Goal: Find specific page/section: Find specific page/section

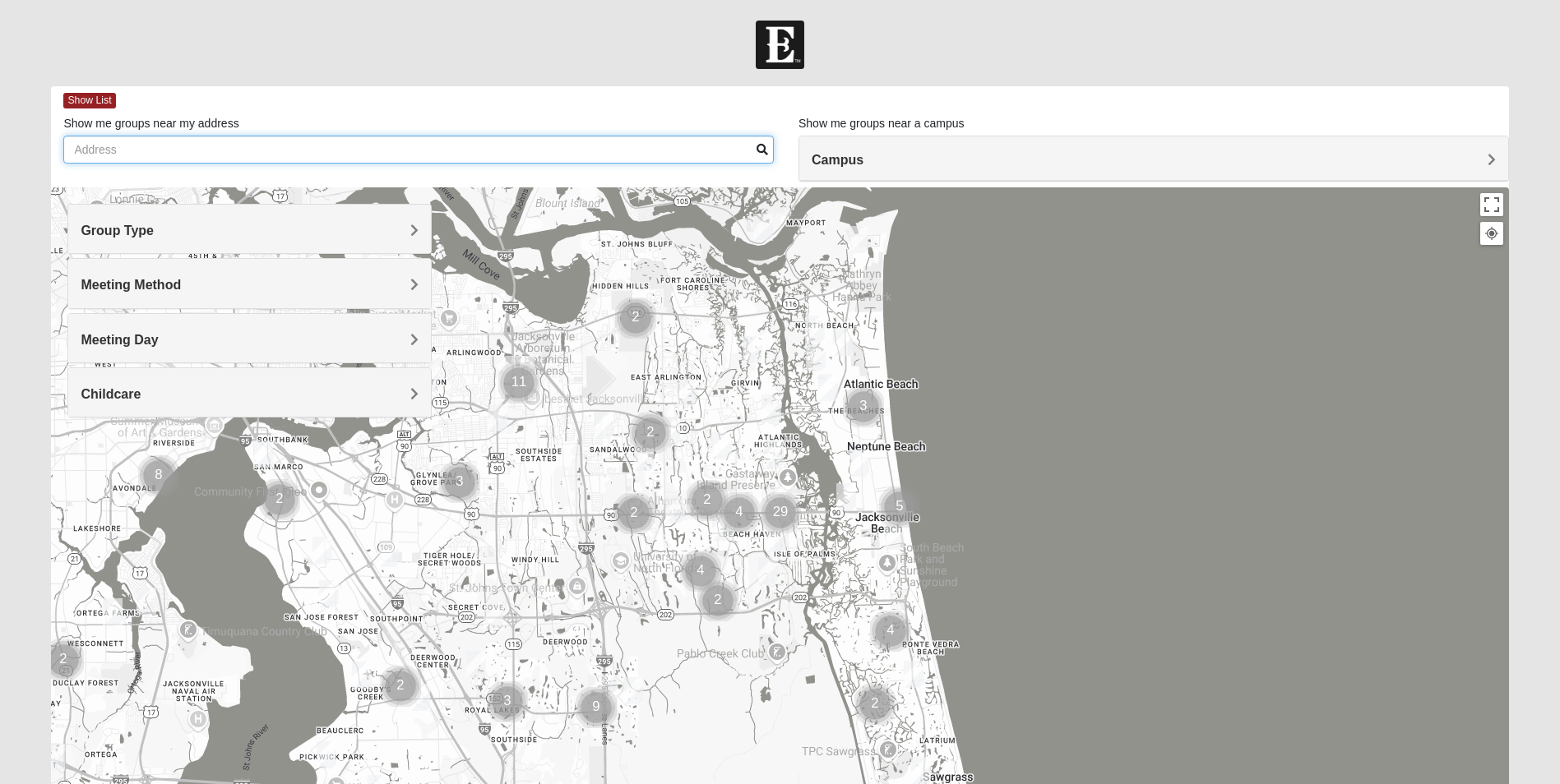
click at [345, 147] on input "Show me groups near my address" at bounding box center [418, 149] width 711 height 28
type input "4"
type input "32003"
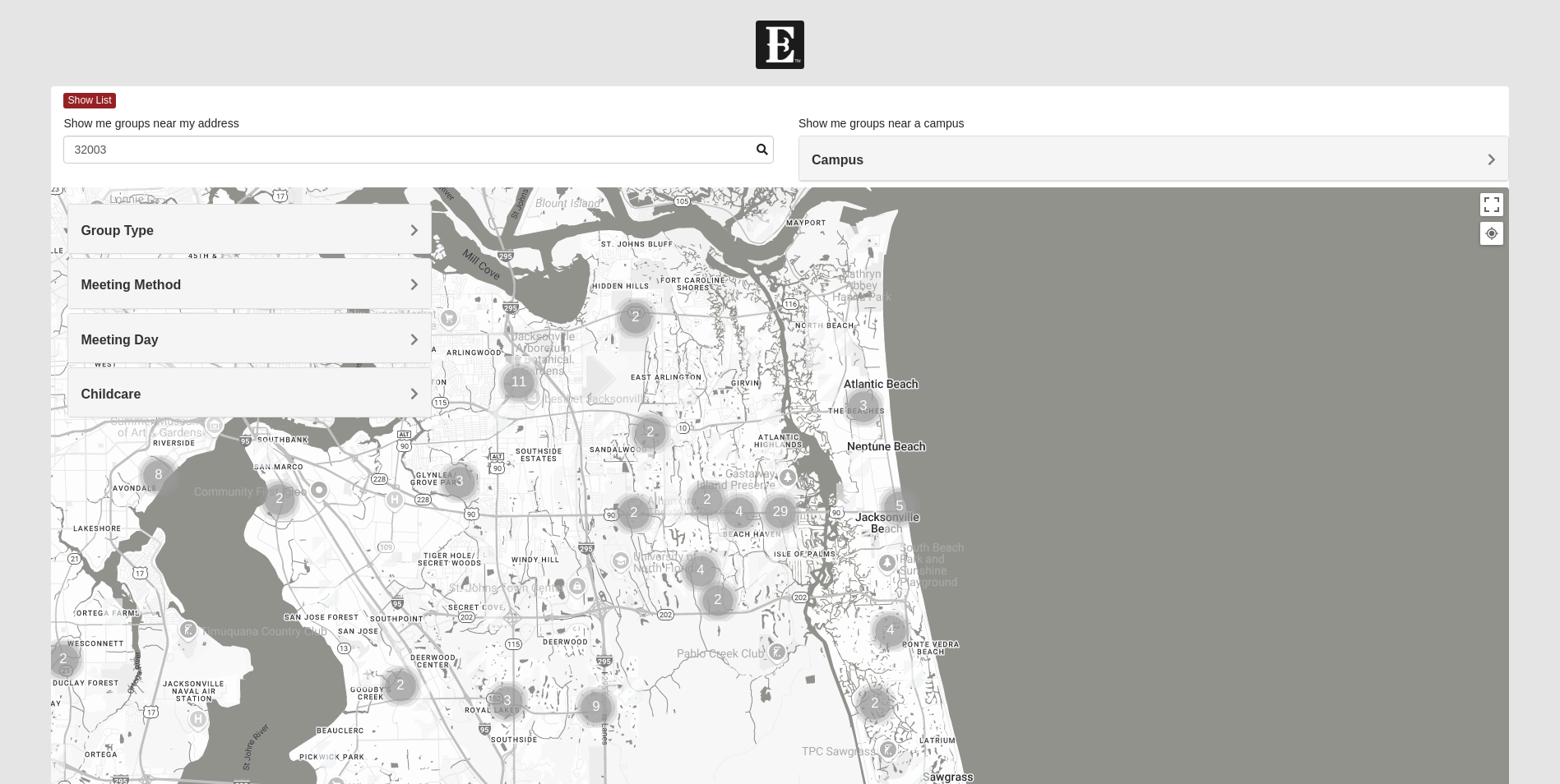
click at [761, 149] on span at bounding box center [763, 149] width 11 height 11
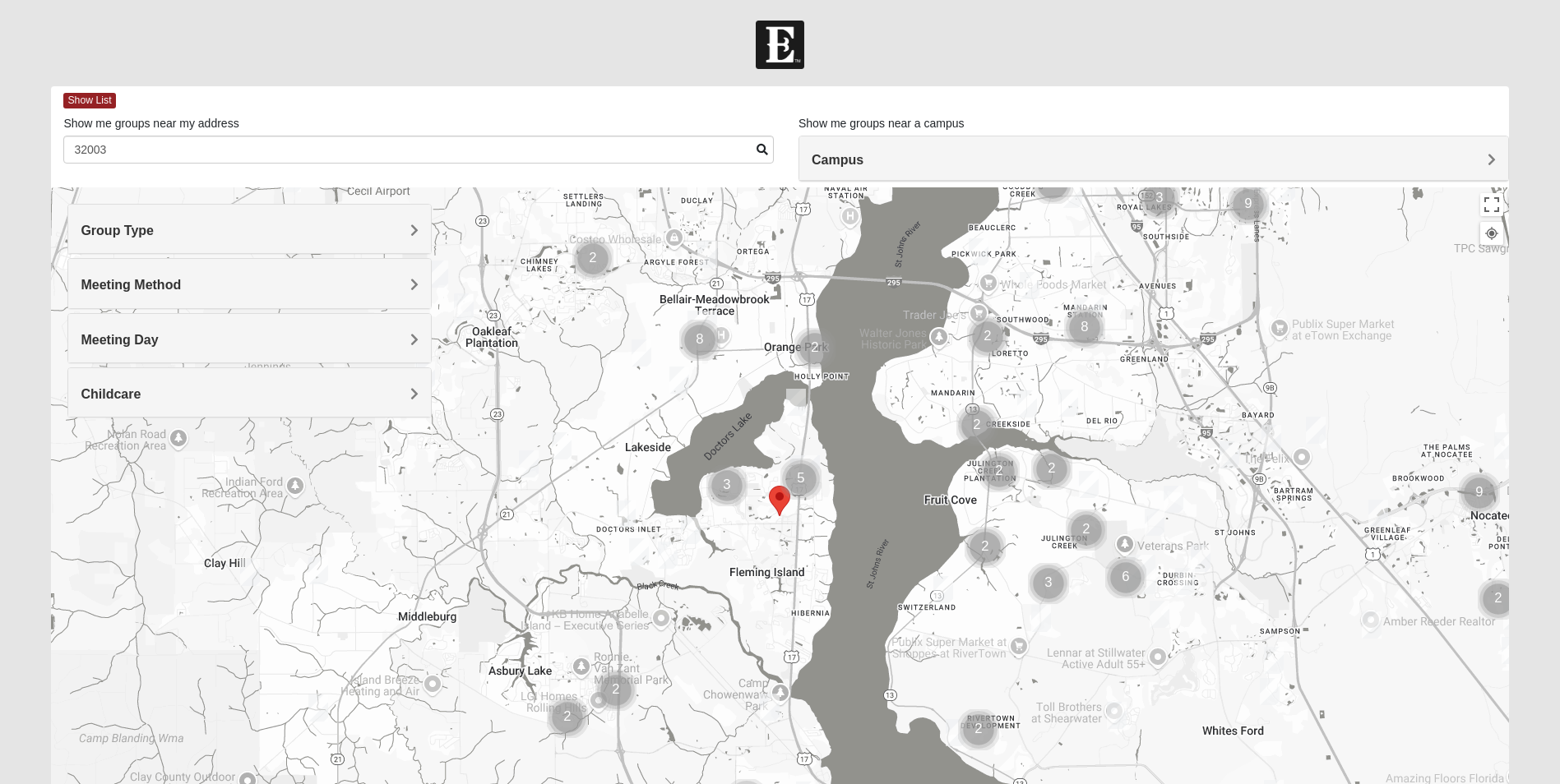
click at [797, 485] on img "Cluster of 5 groups" at bounding box center [801, 479] width 41 height 41
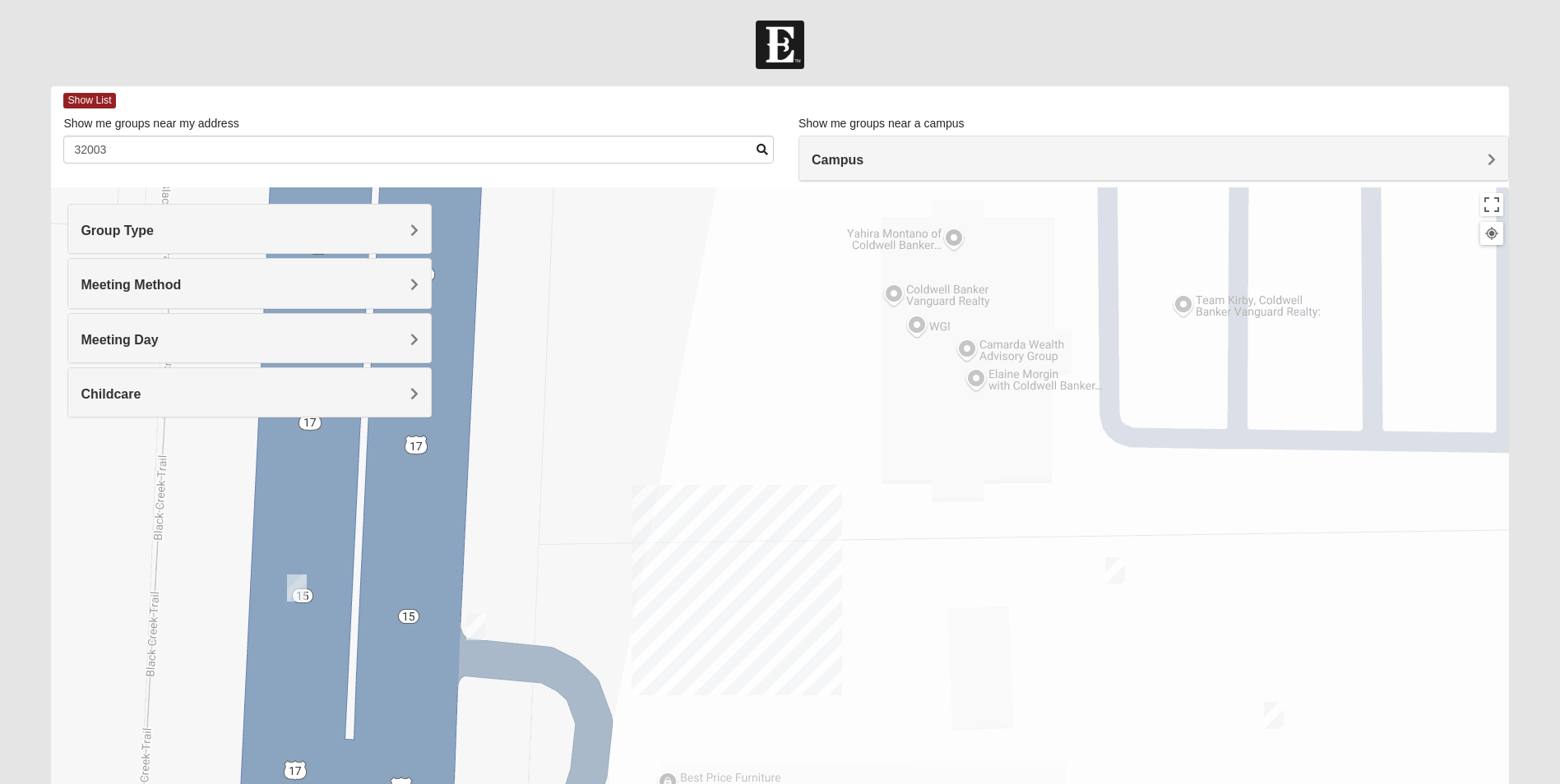
click at [297, 595] on img "On Campus Womens Thousand 32003" at bounding box center [296, 588] width 20 height 27
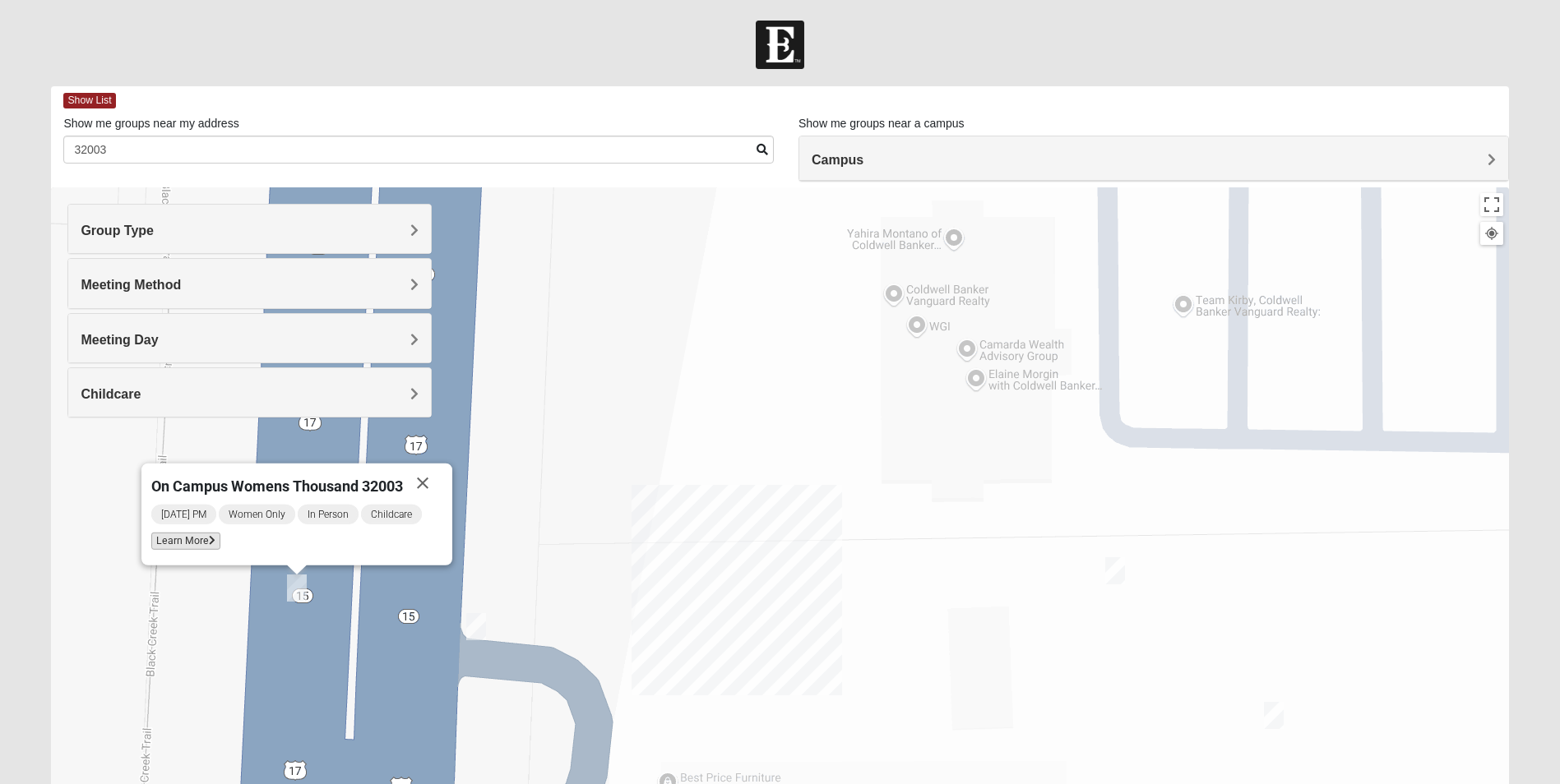
click at [194, 545] on span "Learn More" at bounding box center [185, 541] width 69 height 17
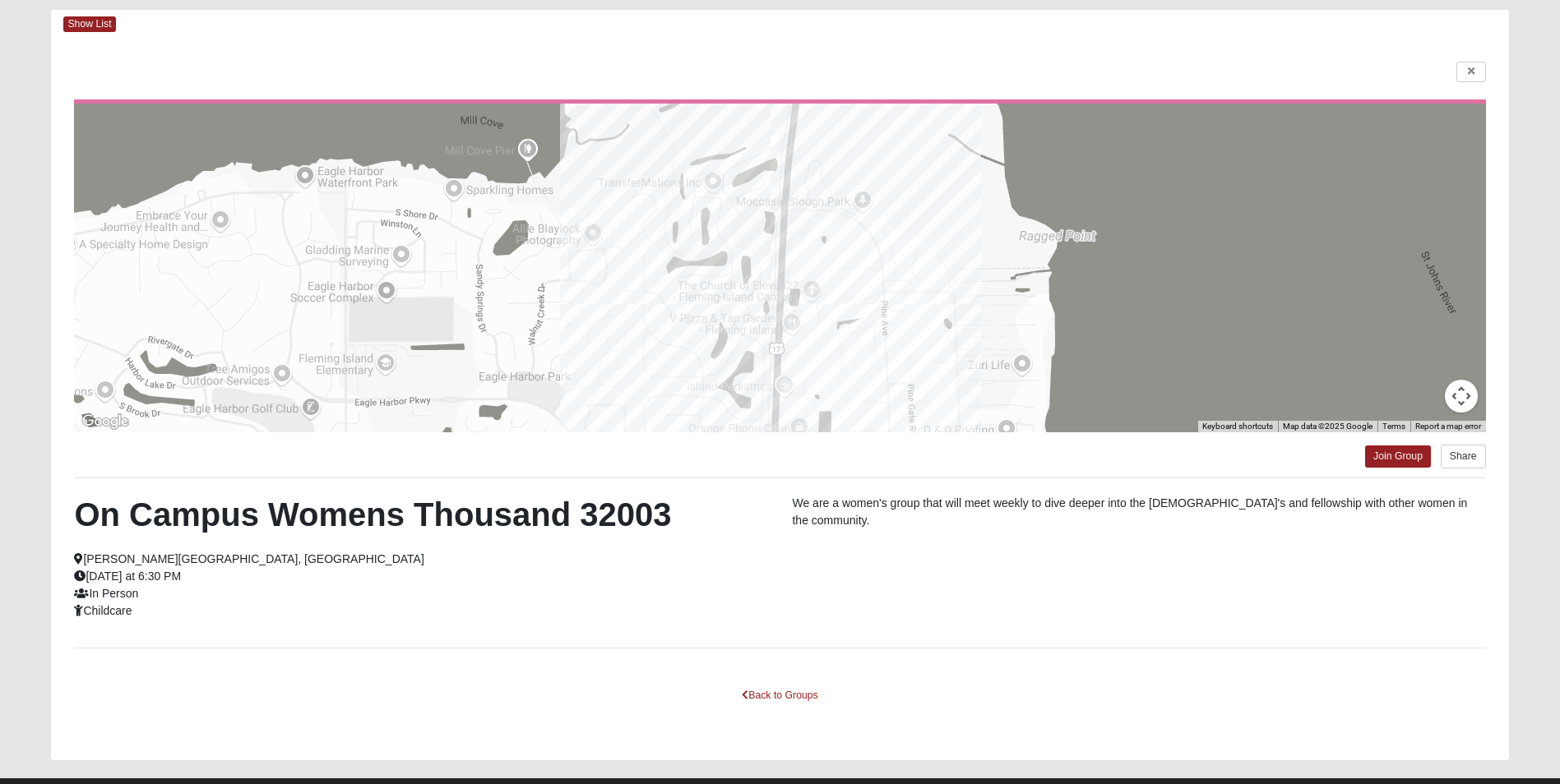
scroll to position [113, 0]
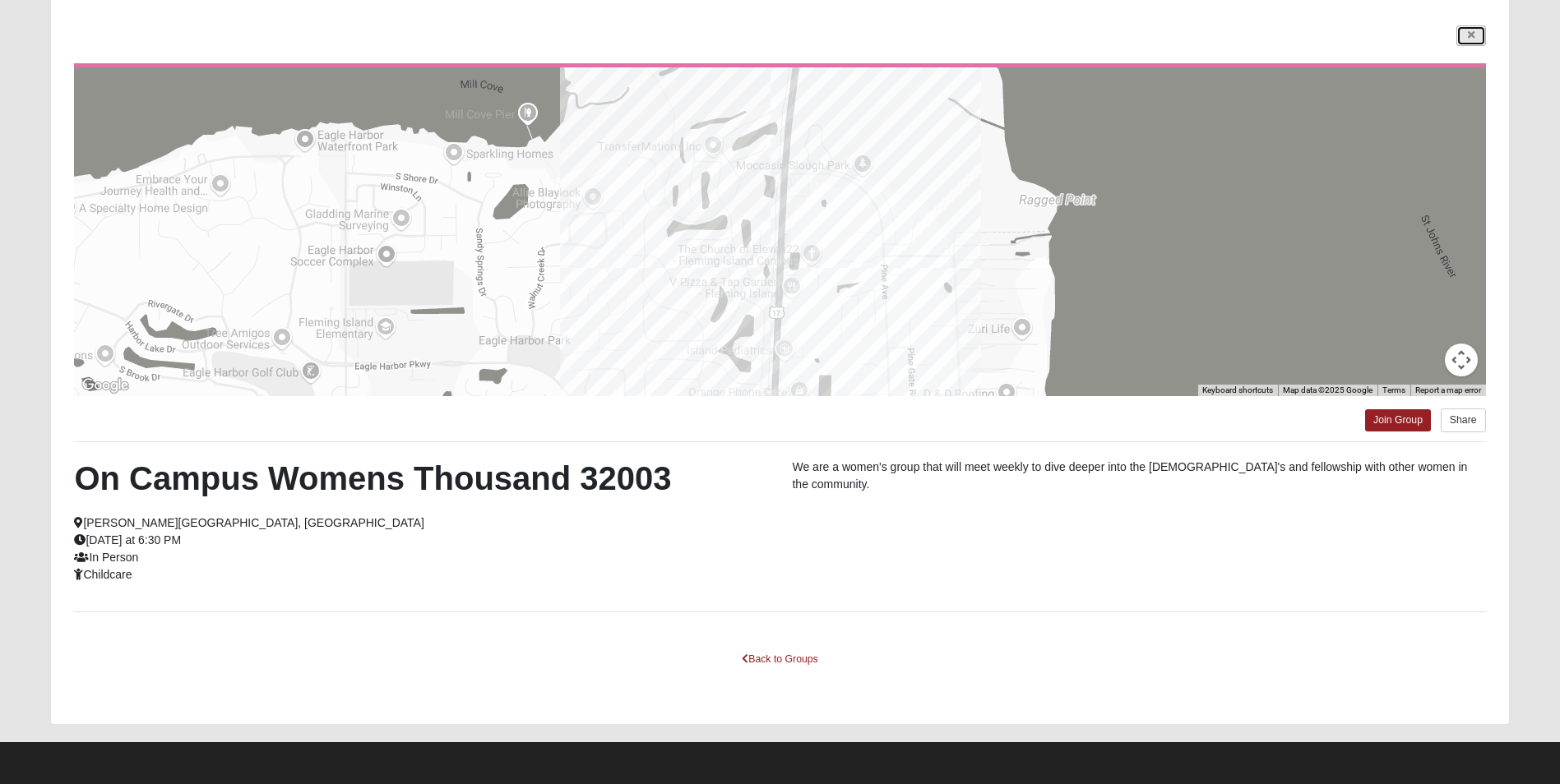
click at [1483, 36] on link at bounding box center [1471, 36] width 29 height 21
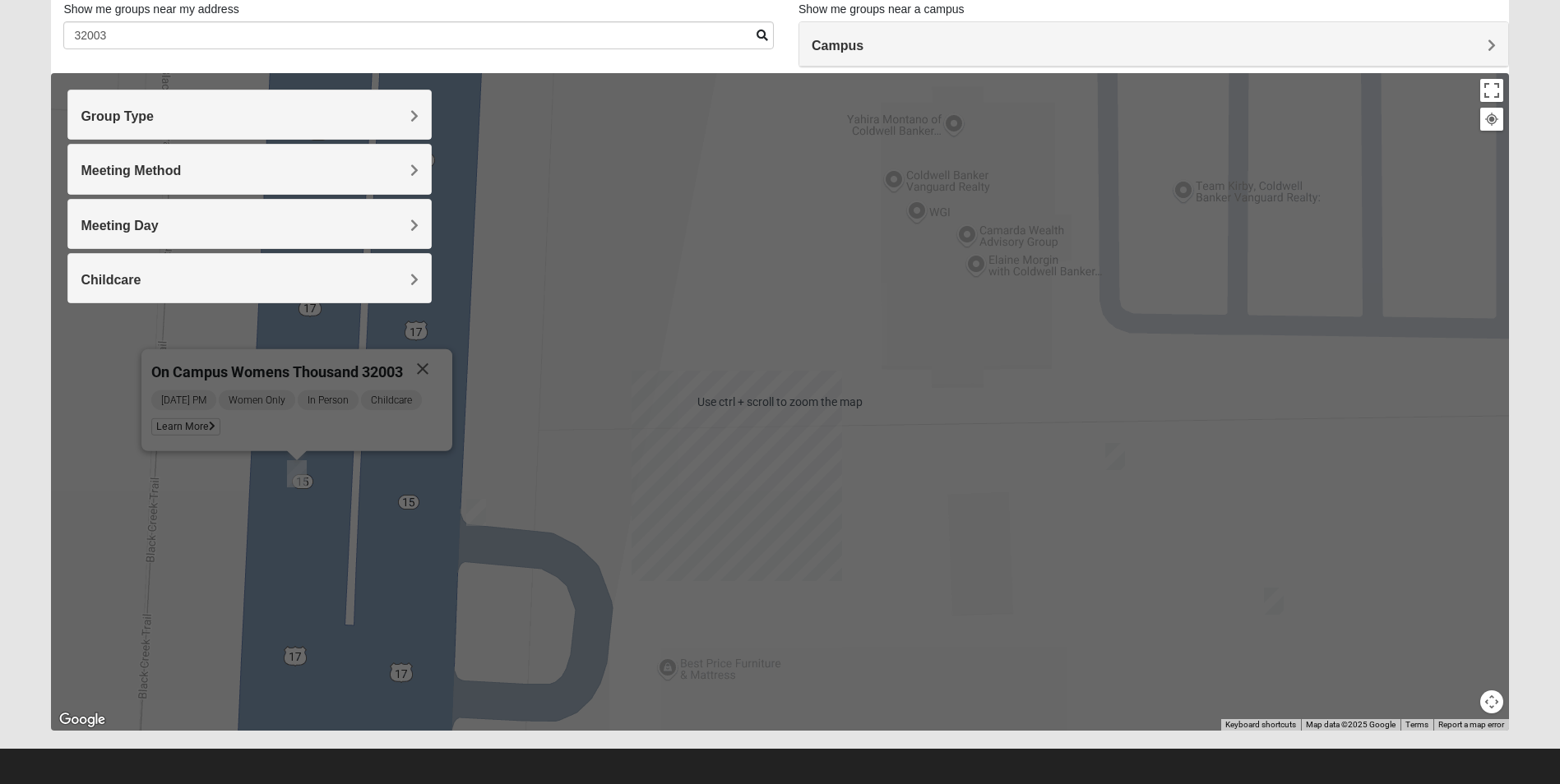
scroll to position [121, 0]
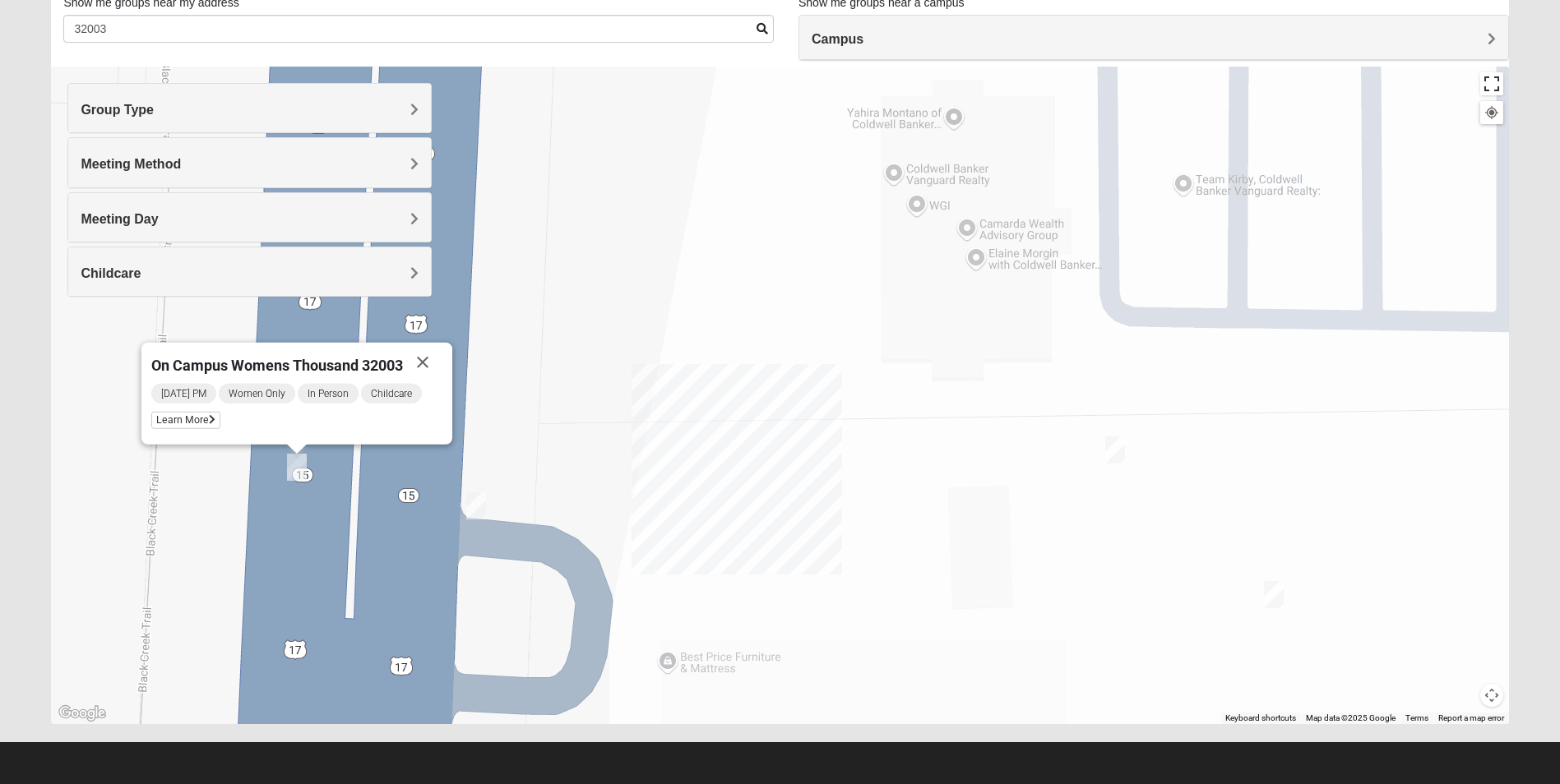
click at [1489, 78] on button "Toggle fullscreen view" at bounding box center [1492, 84] width 23 height 23
click at [780, 459] on div "On Campus Womens Thousand 32003 [DATE] PM Women Only In Person Childcare Learn …" at bounding box center [780, 396] width 1458 height 658
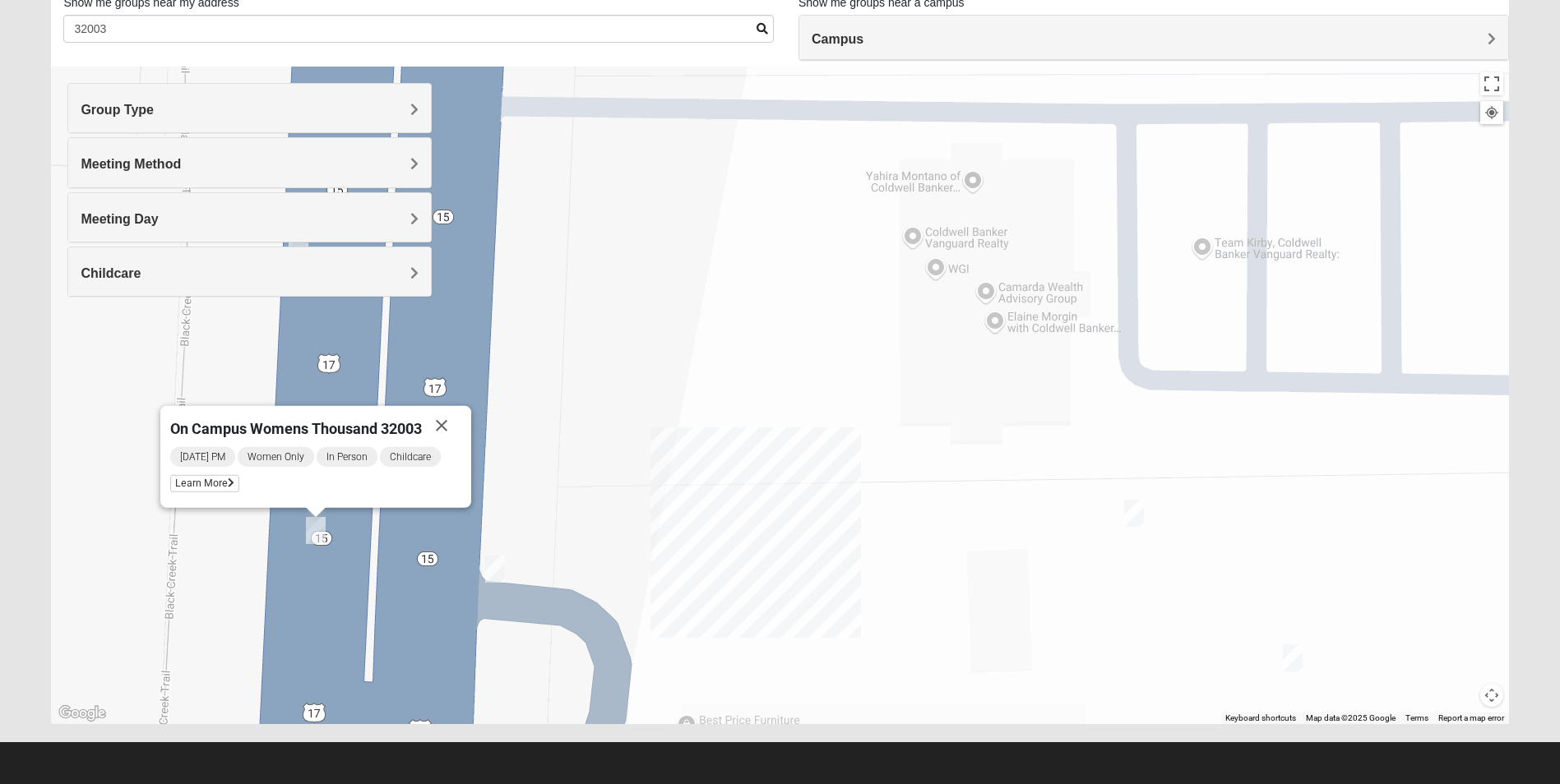
drag, startPoint x: 780, startPoint y: 459, endPoint x: 798, endPoint y: 527, distance: 70.3
click at [798, 527] on div "On Campus Womens Thousand 32003 [DATE] PM Women Only In Person Childcare Learn …" at bounding box center [780, 396] width 1458 height 658
click at [1489, 697] on button "Map camera controls" at bounding box center [1492, 696] width 23 height 23
click at [1469, 700] on button "Zoom out" at bounding box center [1463, 696] width 23 height 23
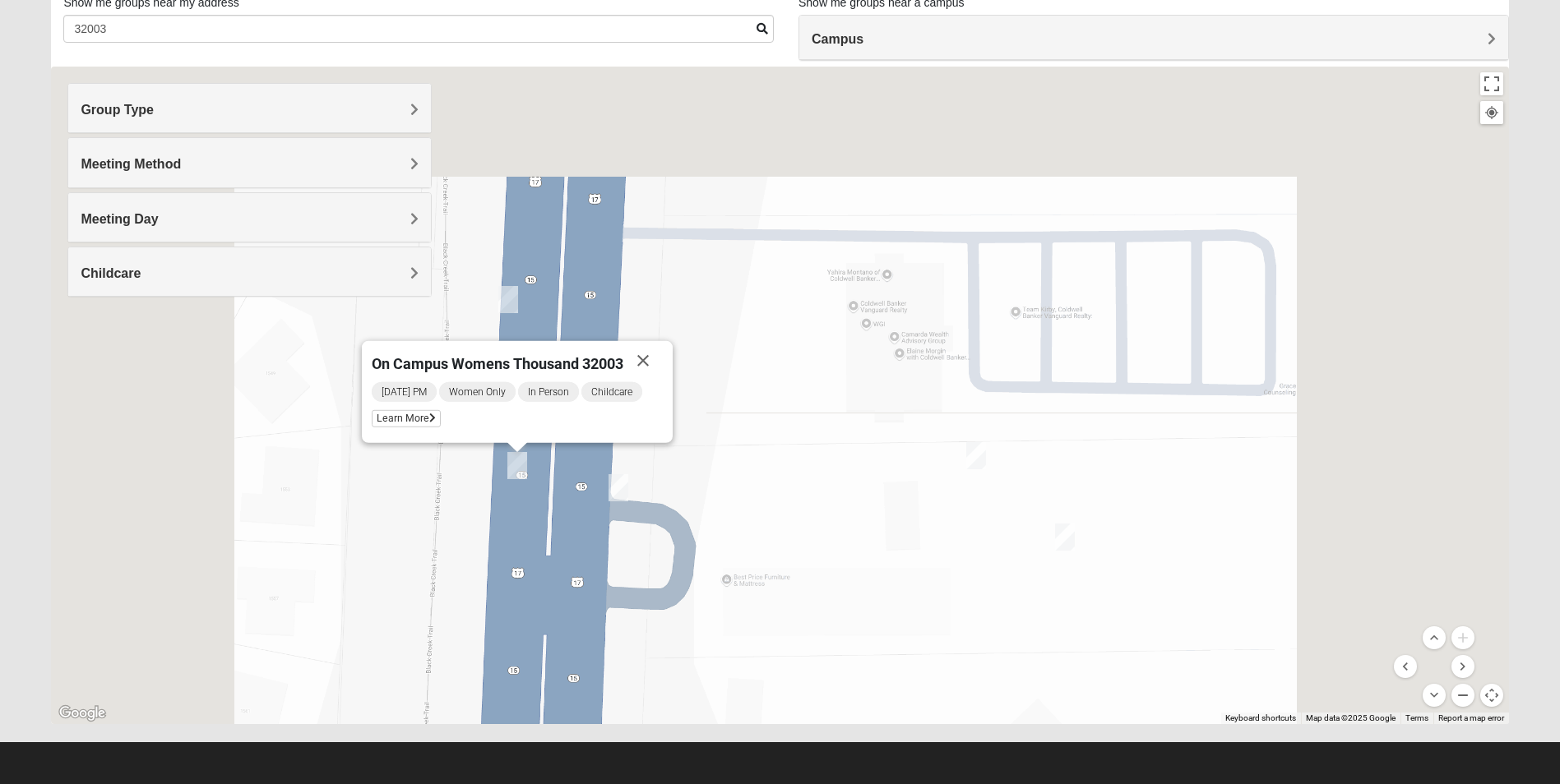
click at [1469, 700] on button "Zoom out" at bounding box center [1463, 696] width 23 height 23
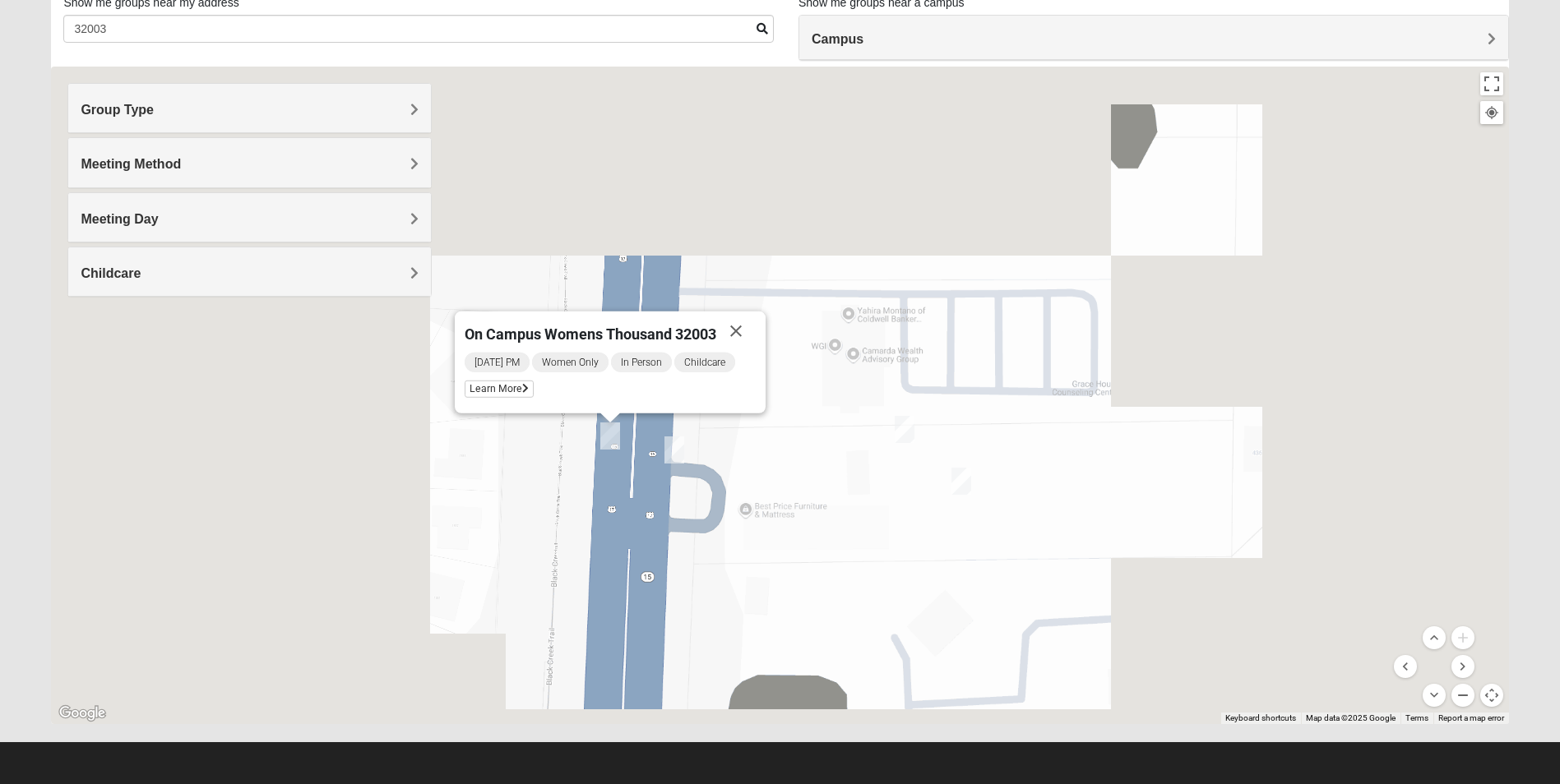
click at [1469, 700] on button "Zoom out" at bounding box center [1463, 696] width 23 height 23
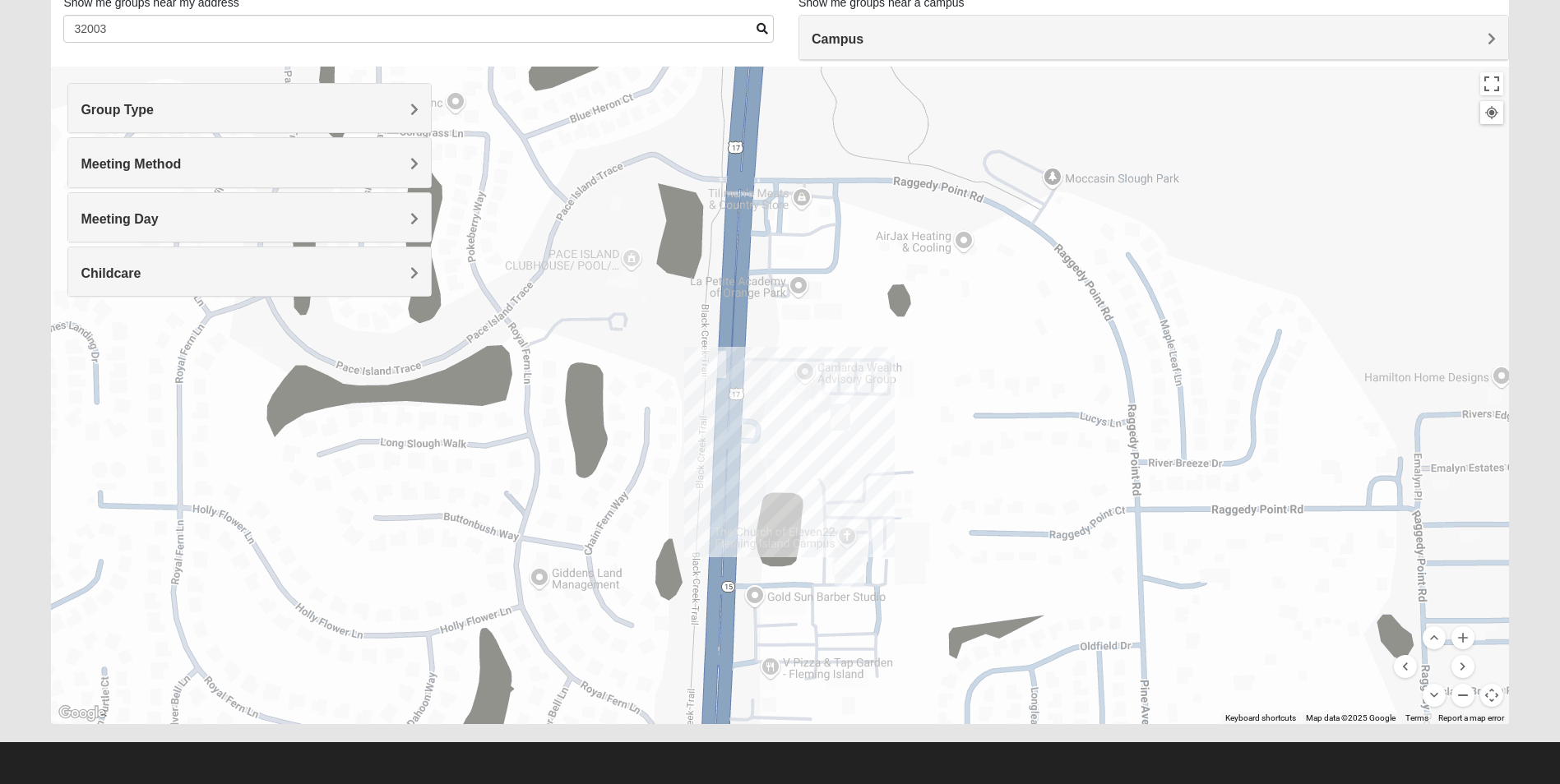
click at [1469, 700] on button "Zoom out" at bounding box center [1463, 696] width 23 height 23
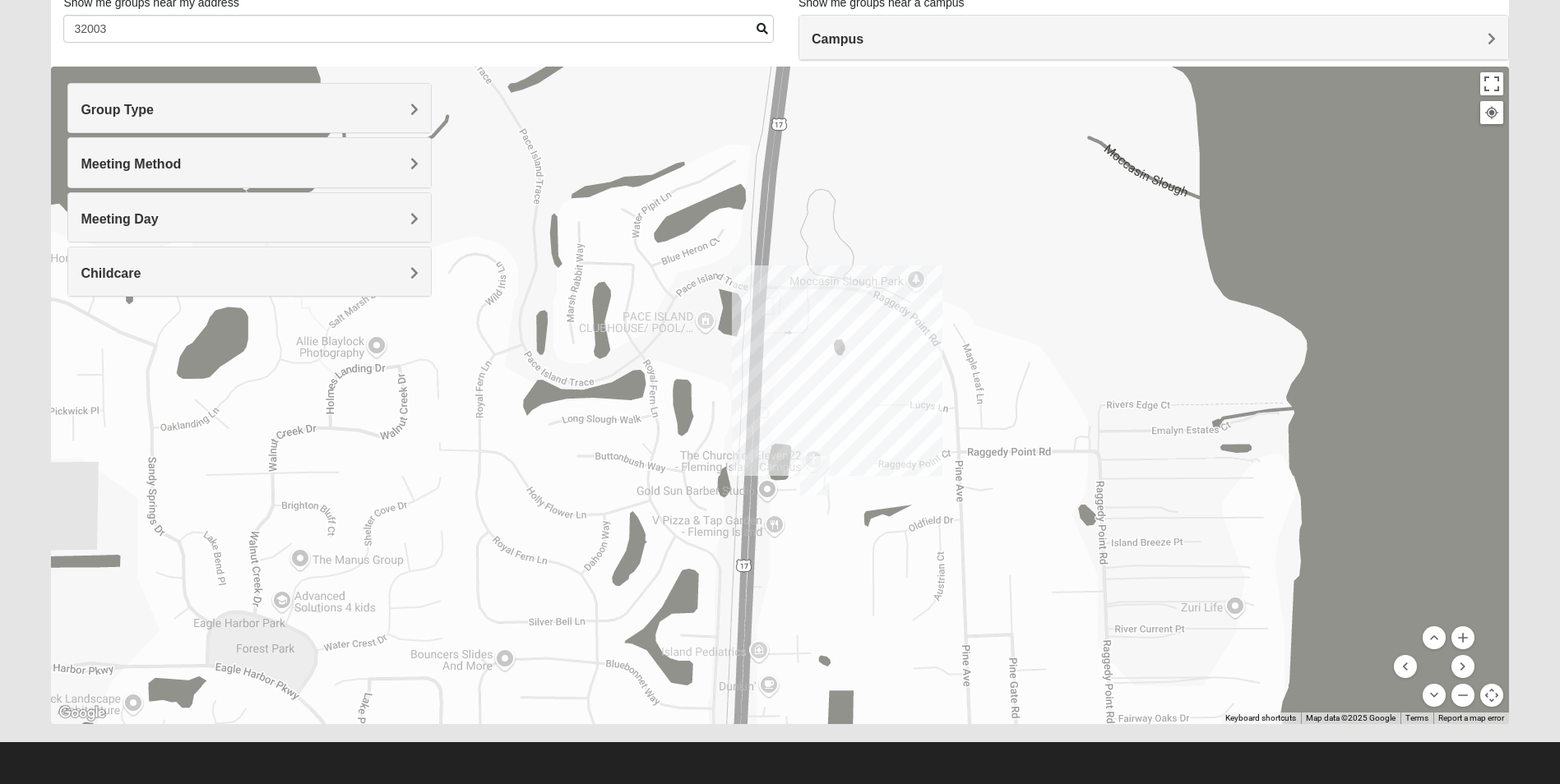
click at [268, 167] on h4 "Meeting Method" at bounding box center [250, 164] width 339 height 16
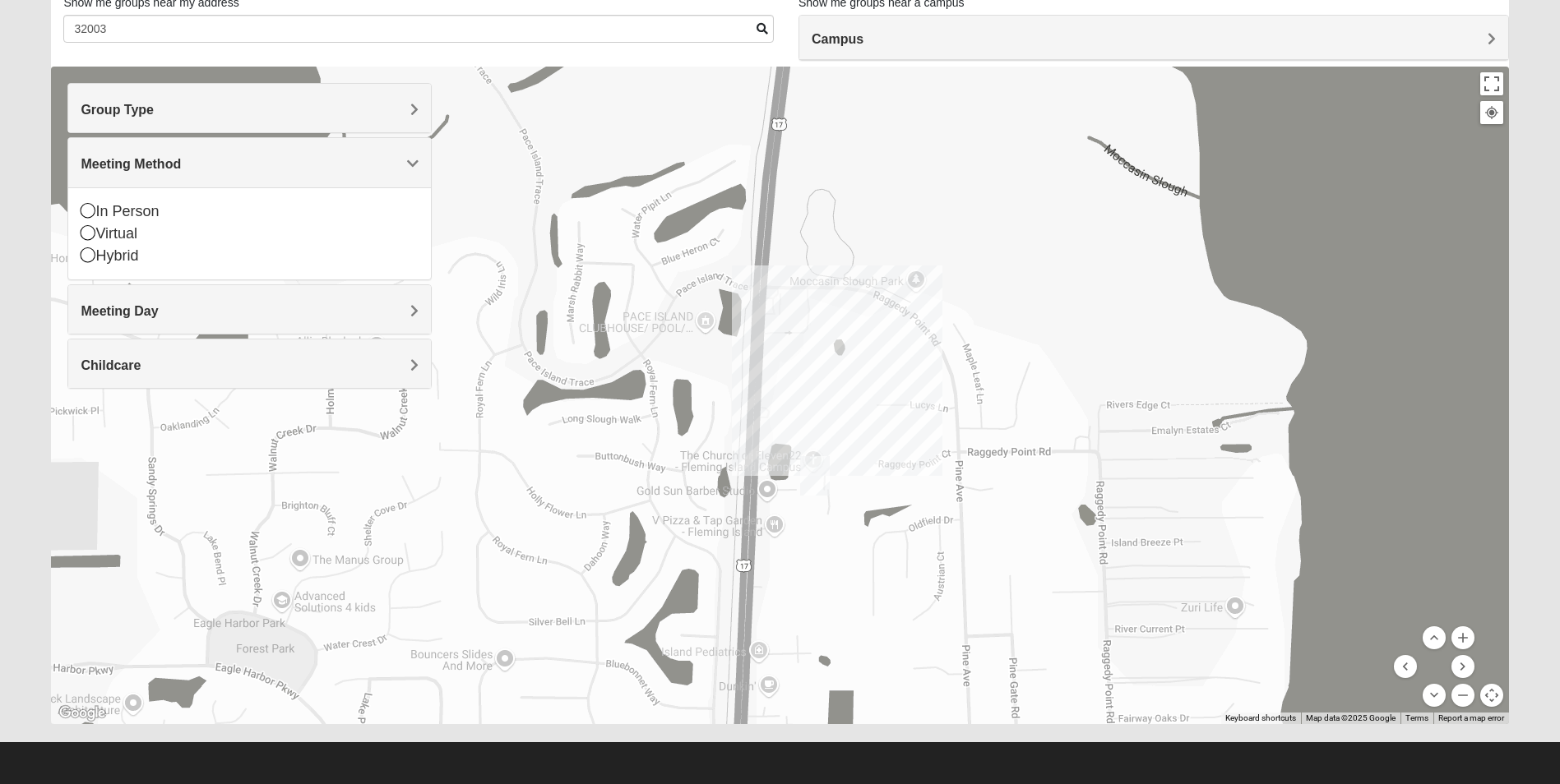
click at [268, 167] on h4 "Meeting Method" at bounding box center [250, 164] width 339 height 16
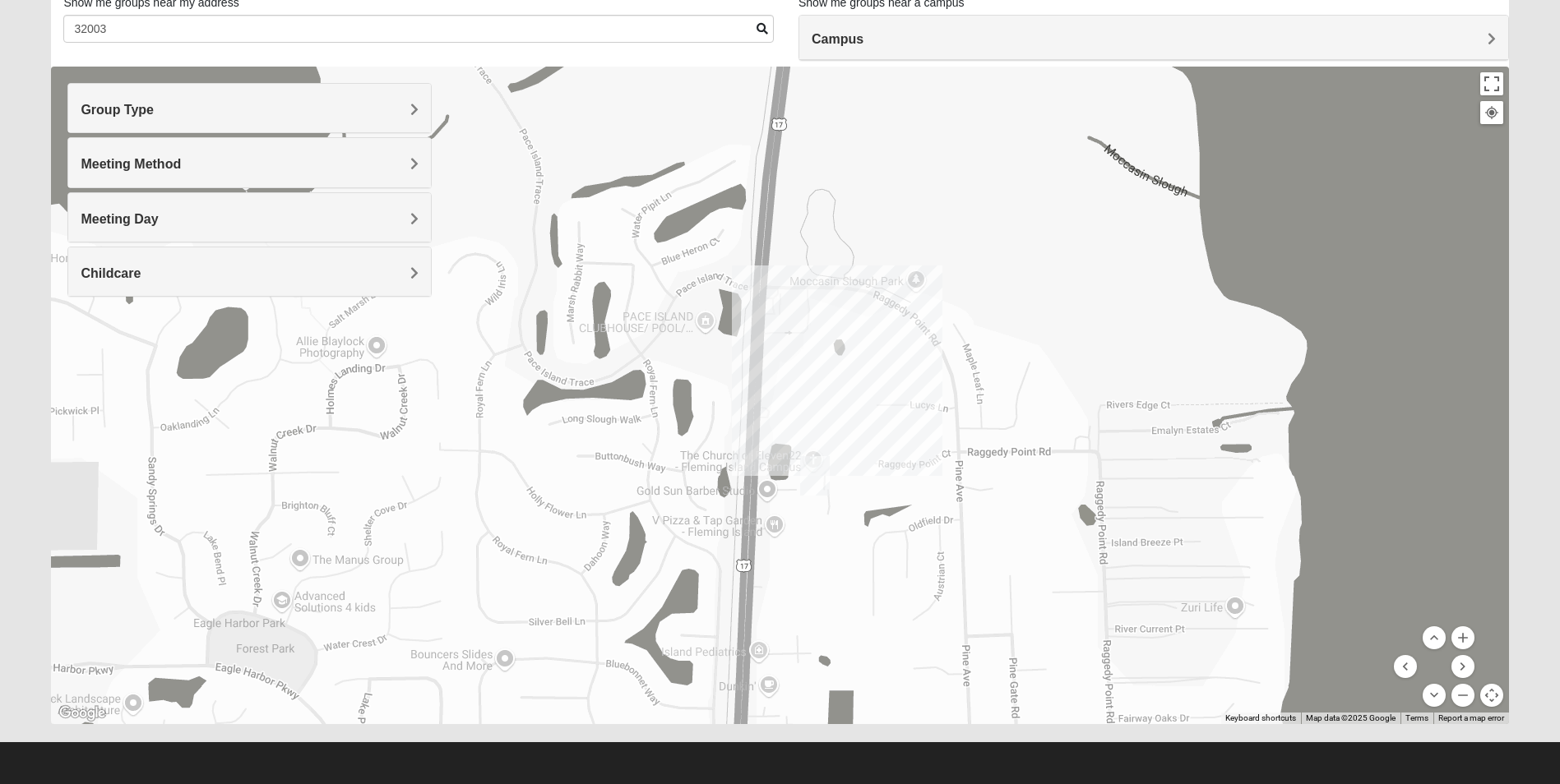
click at [307, 225] on h4 "Meeting Day" at bounding box center [250, 219] width 339 height 16
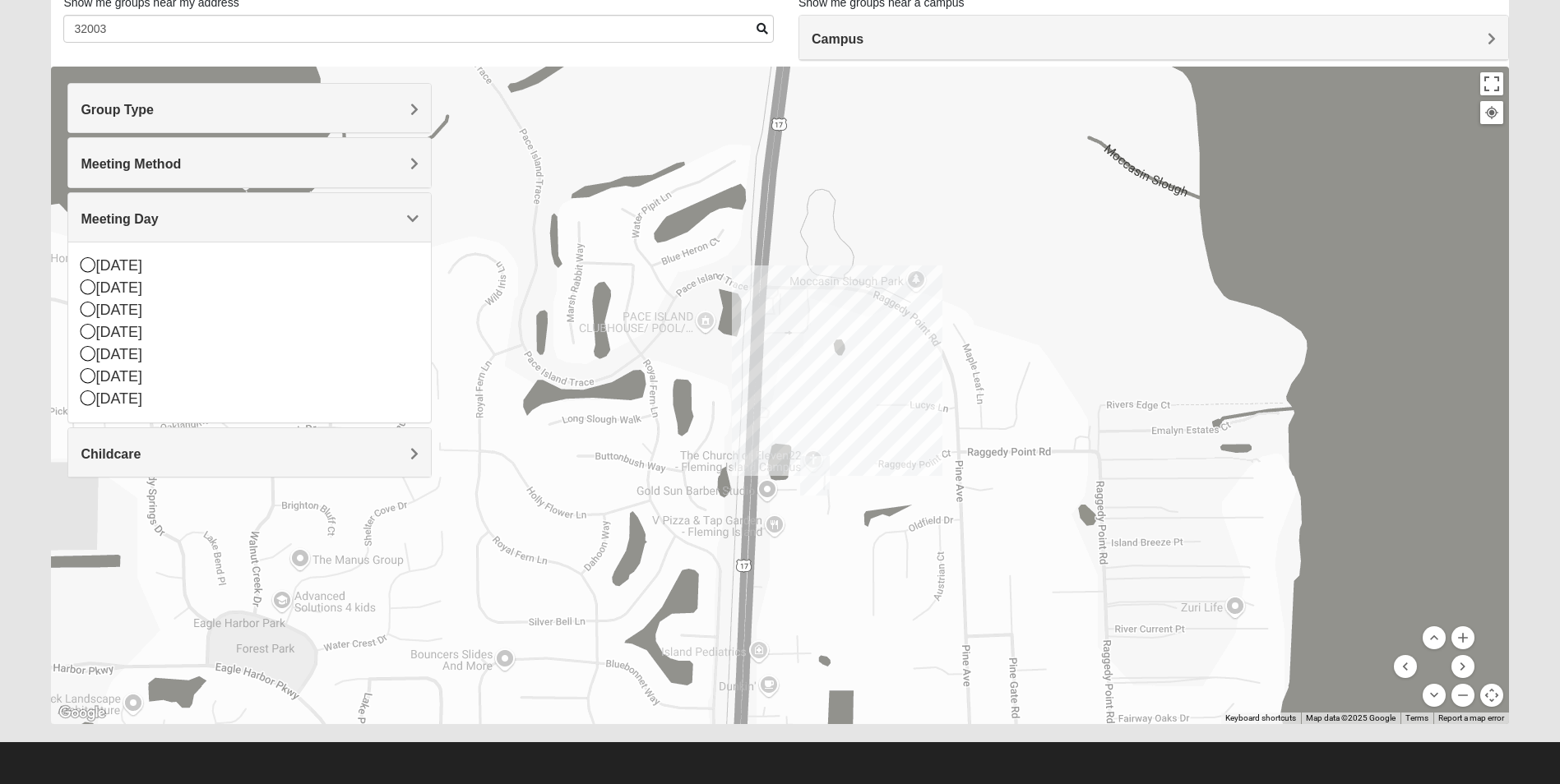
click at [307, 225] on h4 "Meeting Day" at bounding box center [250, 219] width 339 height 16
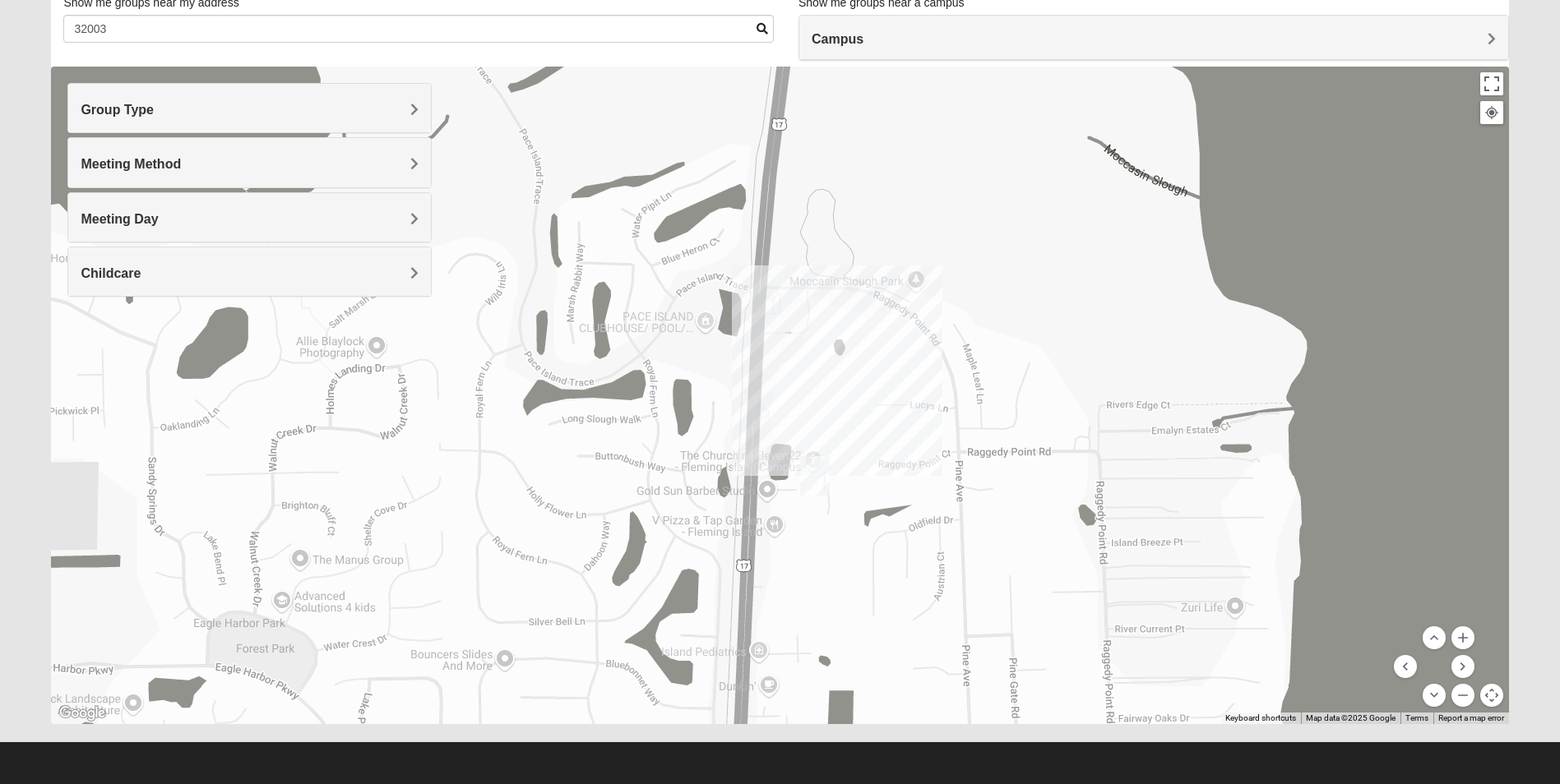
click at [367, 117] on h4 "Group Type" at bounding box center [250, 109] width 339 height 16
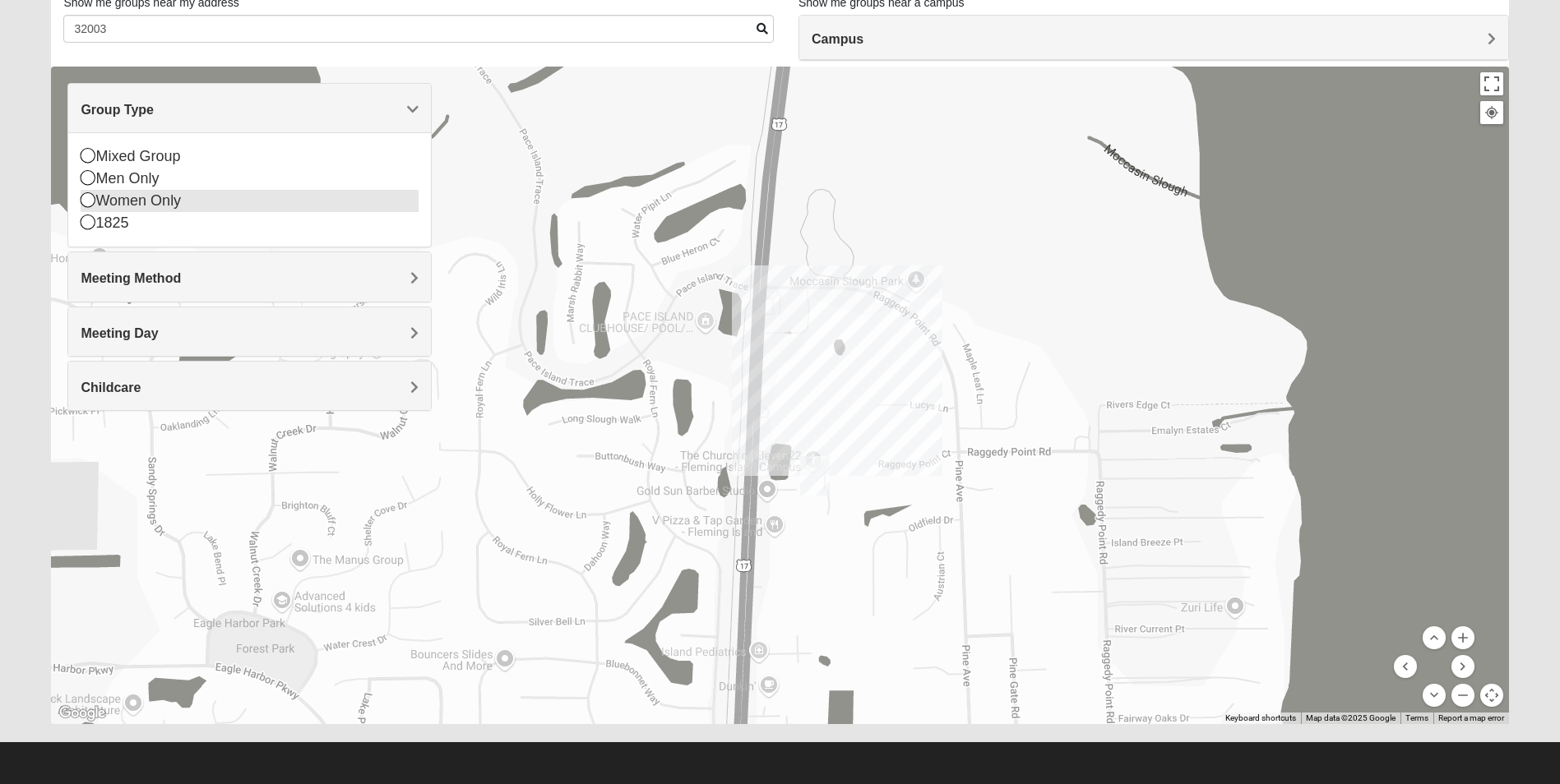
click at [207, 200] on div "Women Only" at bounding box center [250, 201] width 339 height 23
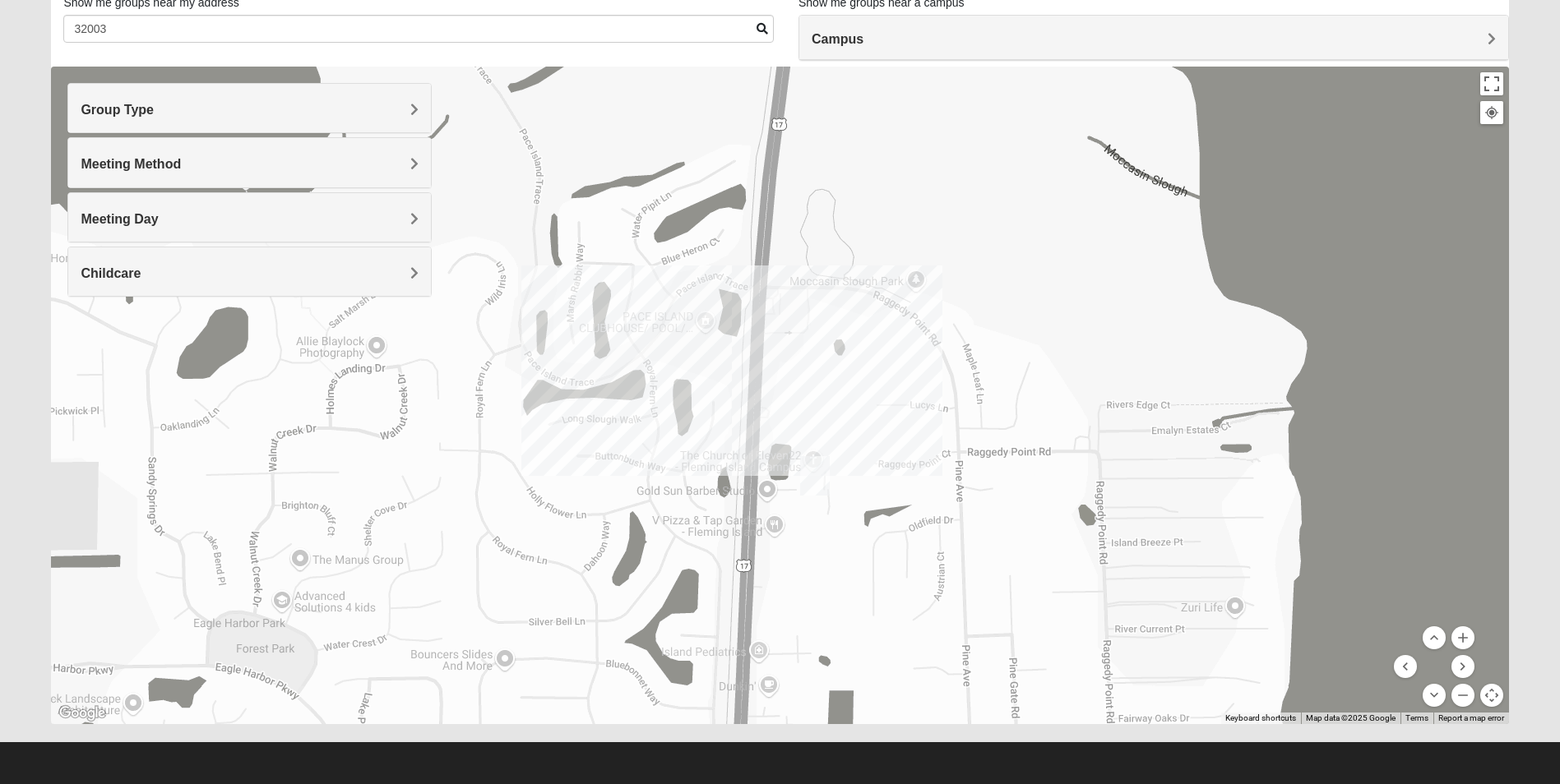
click at [753, 405] on div at bounding box center [780, 396] width 1458 height 658
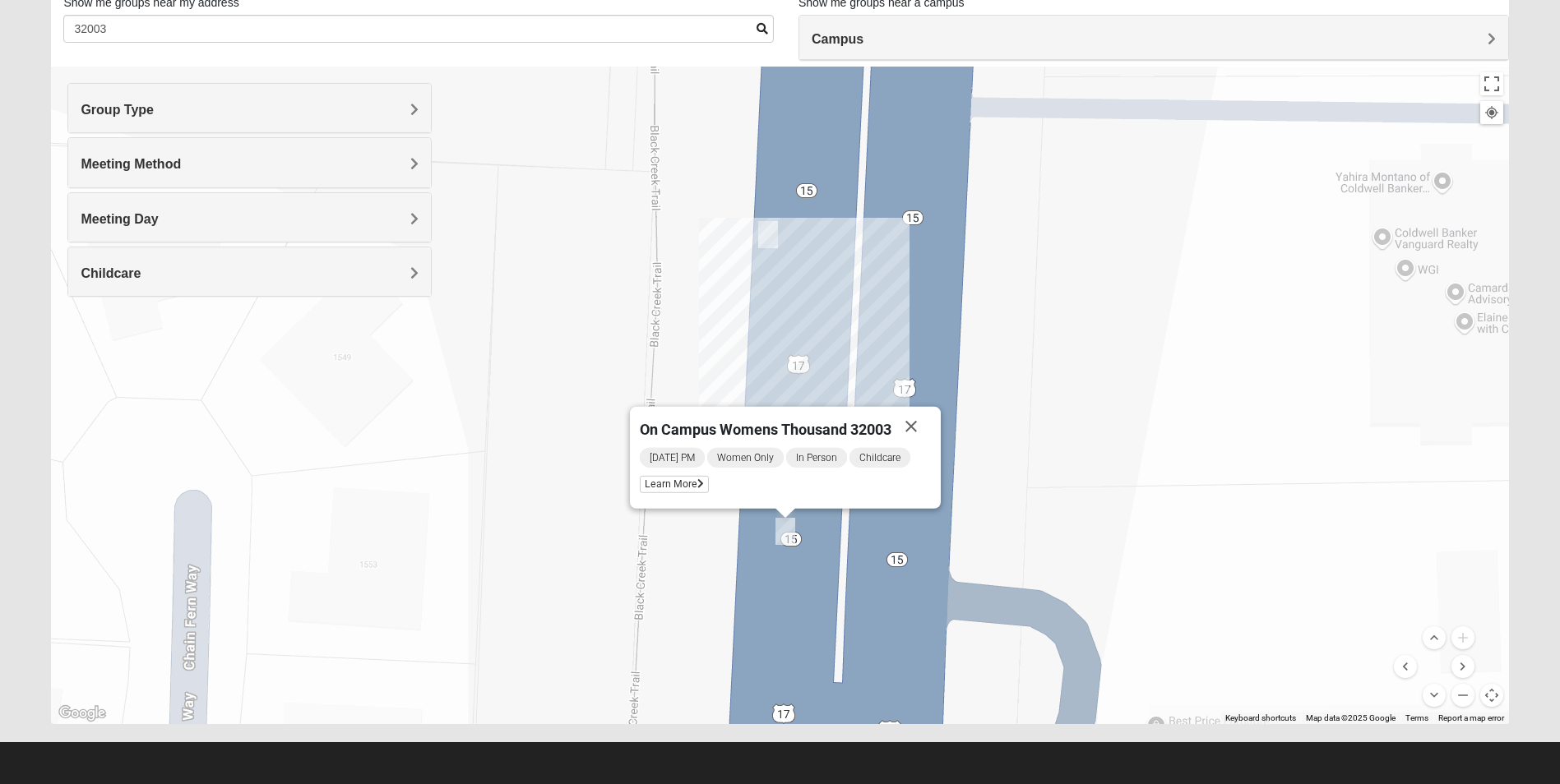
click at [778, 232] on img "On Campus Womens Alberts 32003" at bounding box center [767, 234] width 20 height 27
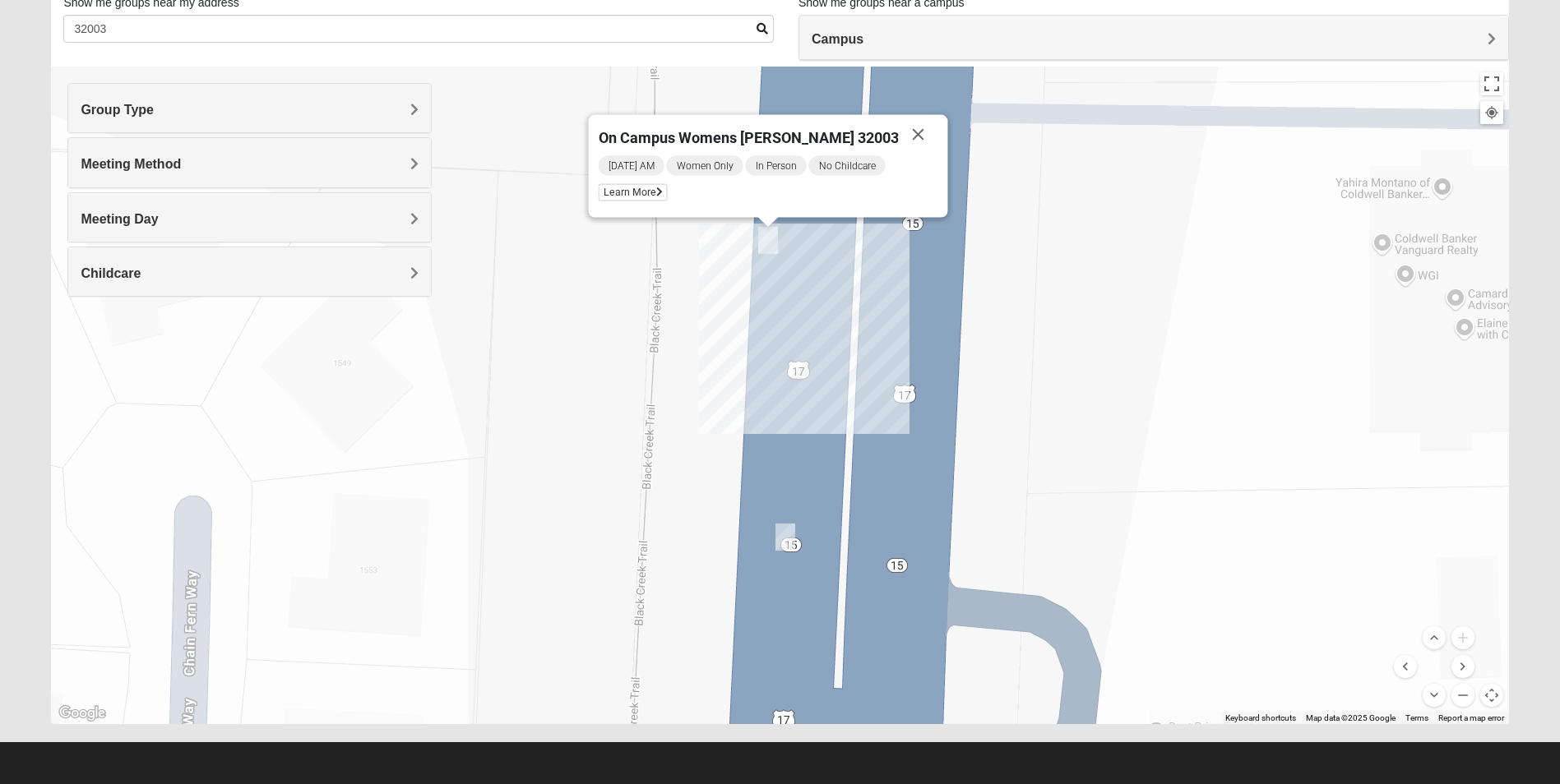
click at [789, 547] on img "On Campus Womens Thousand 32003" at bounding box center [785, 537] width 20 height 27
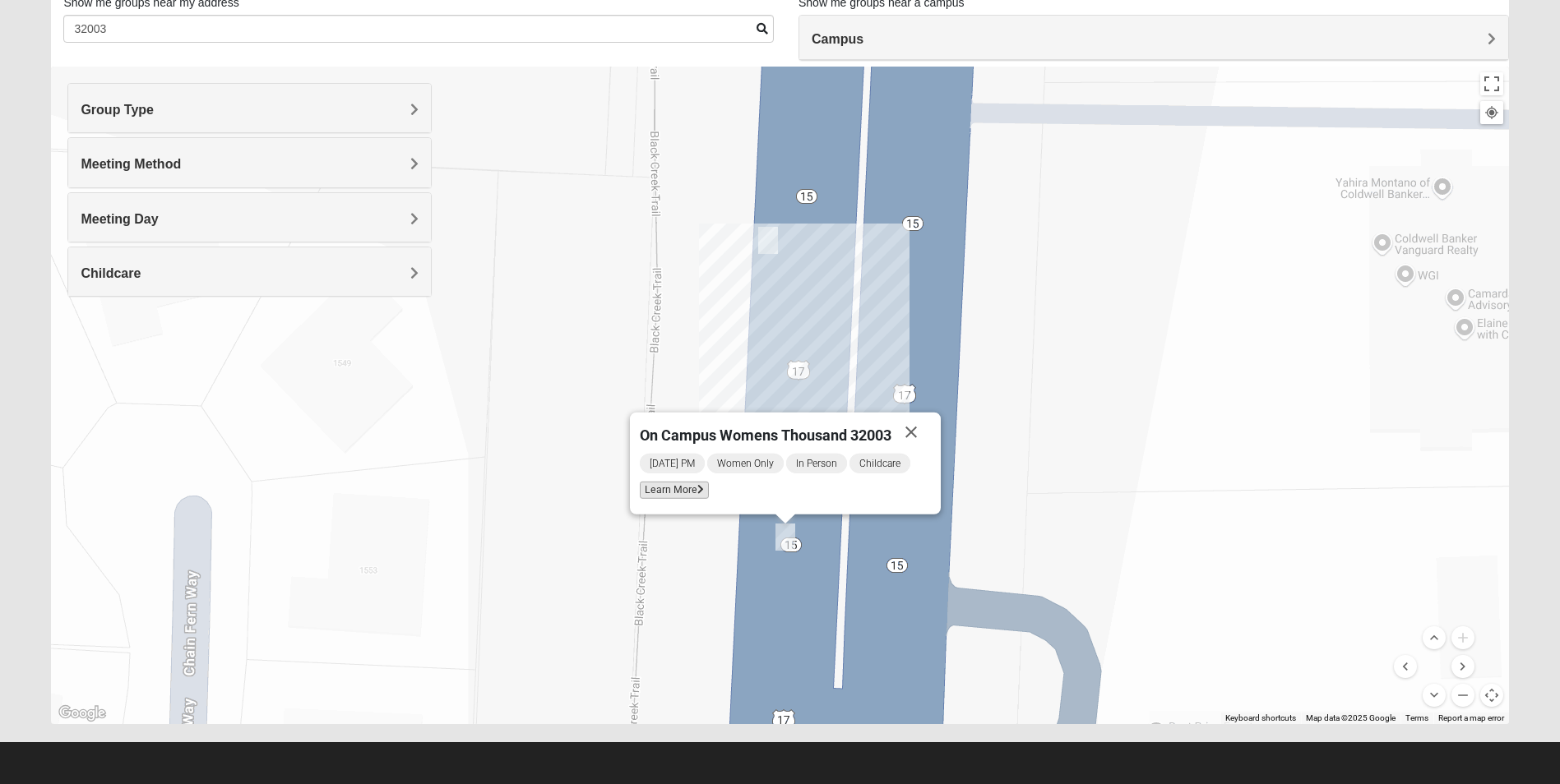
click at [702, 492] on icon at bounding box center [701, 490] width 7 height 9
